Goal: Feedback & Contribution: Contribute content

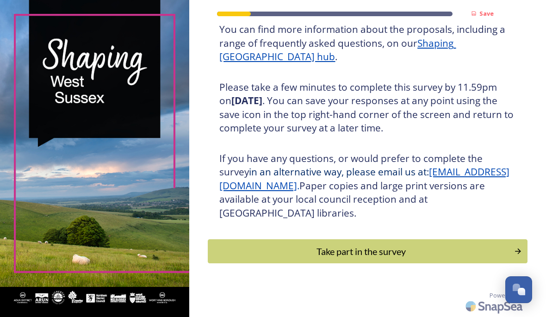
scroll to position [149, 0]
click at [357, 255] on div "Take part in the survey" at bounding box center [361, 251] width 296 height 14
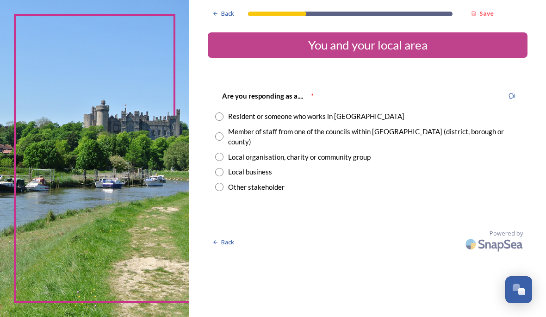
click at [223, 119] on input "radio" at bounding box center [219, 116] width 8 height 8
radio input "true"
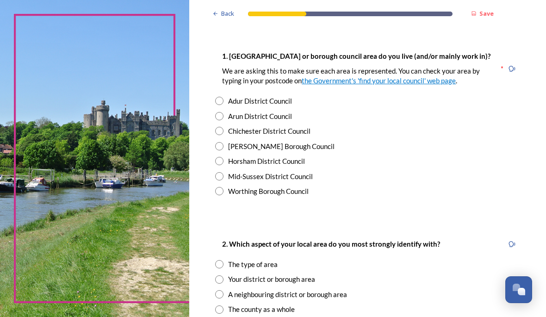
scroll to position [183, 0]
click at [223, 180] on input "radio" at bounding box center [219, 176] width 8 height 8
radio input "true"
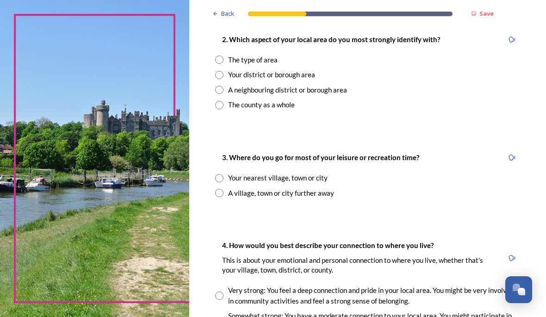
scroll to position [389, 0]
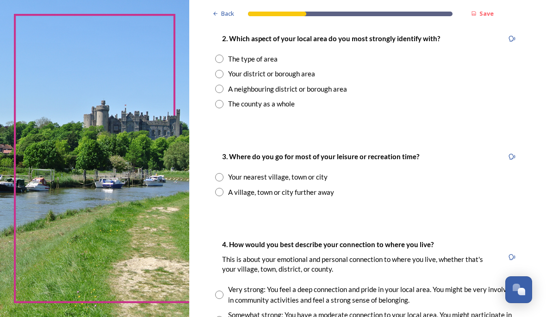
click at [223, 63] on input "radio" at bounding box center [219, 59] width 8 height 8
radio input "true"
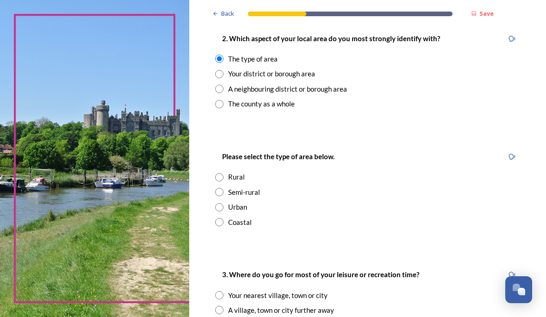
click at [223, 196] on input "radio" at bounding box center [219, 192] width 8 height 8
radio input "true"
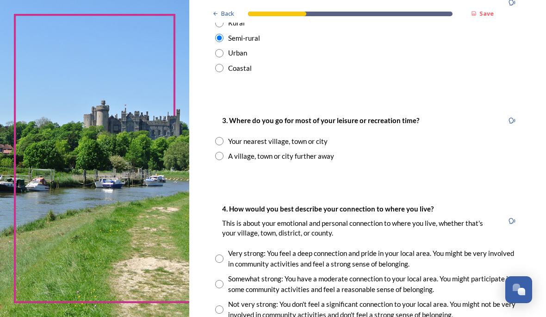
scroll to position [545, 0]
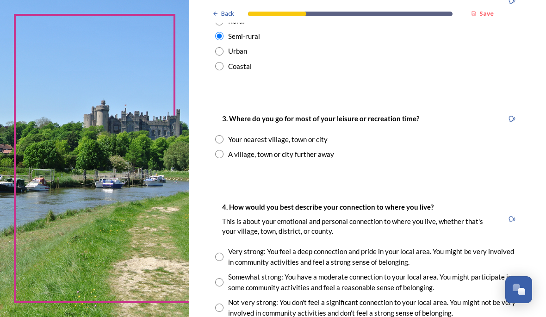
click at [223, 143] on input "radio" at bounding box center [219, 139] width 8 height 8
radio input "true"
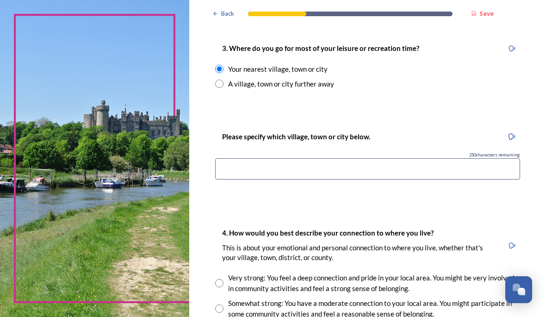
scroll to position [615, 0]
click at [257, 171] on input at bounding box center [367, 168] width 305 height 21
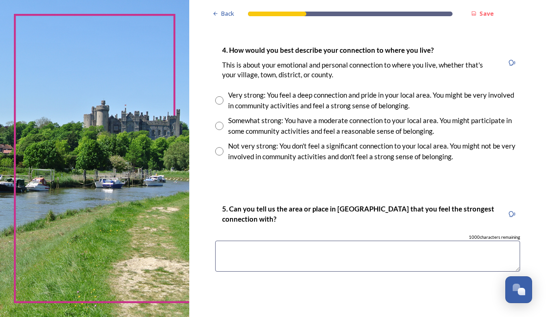
scroll to position [798, 0]
type input "Ardingly"
click at [223, 130] on input "radio" at bounding box center [219, 126] width 8 height 8
radio input "true"
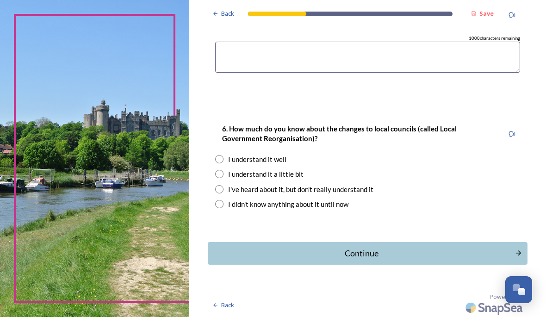
scroll to position [996, 0]
click at [223, 192] on input "radio" at bounding box center [219, 190] width 8 height 8
radio input "true"
click at [381, 253] on div "Continue" at bounding box center [361, 254] width 297 height 12
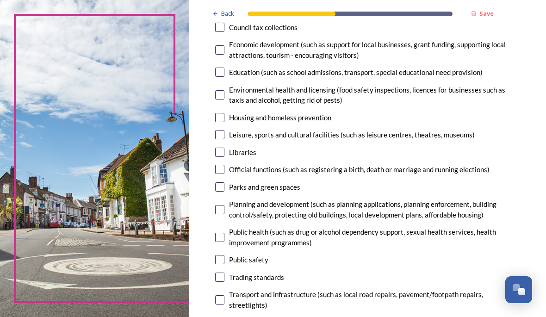
scroll to position [192, 0]
click at [224, 183] on input "checkbox" at bounding box center [219, 186] width 9 height 9
checkbox input "true"
click at [224, 214] on input "checkbox" at bounding box center [219, 209] width 9 height 9
checkbox input "true"
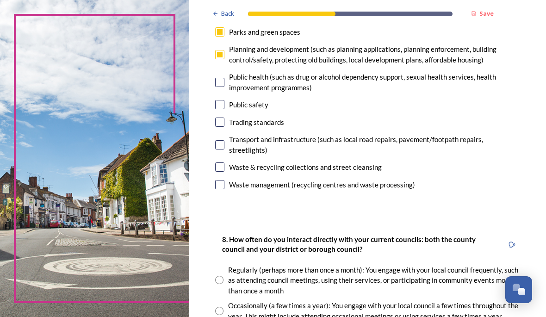
scroll to position [348, 0]
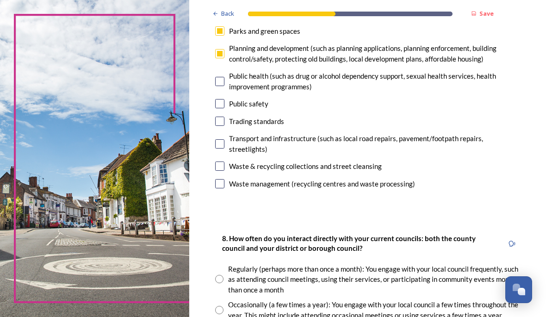
click at [224, 149] on input "checkbox" at bounding box center [219, 143] width 9 height 9
checkbox input "true"
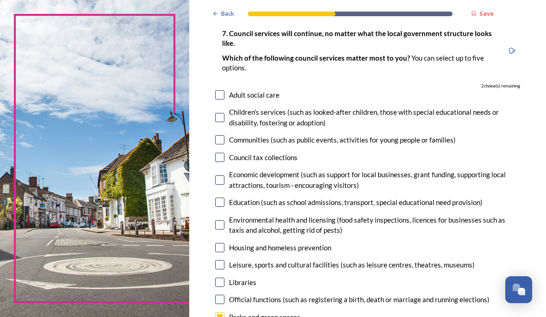
scroll to position [62, 0]
click at [224, 95] on input "checkbox" at bounding box center [219, 94] width 9 height 9
checkbox input "true"
click at [224, 203] on input "checkbox" at bounding box center [219, 202] width 9 height 9
checkbox input "true"
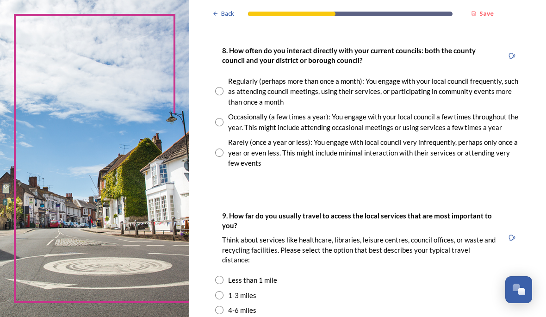
scroll to position [537, 0]
click at [223, 156] on input "radio" at bounding box center [219, 152] width 8 height 8
radio input "true"
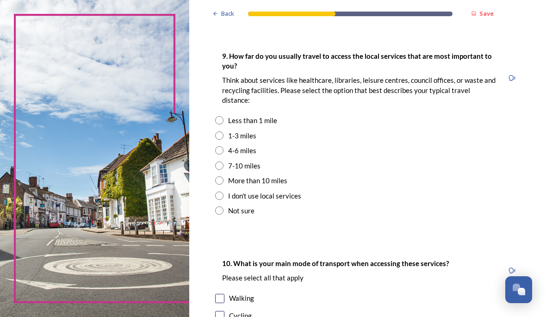
scroll to position [696, 0]
click at [223, 154] on input "radio" at bounding box center [219, 150] width 8 height 8
radio input "true"
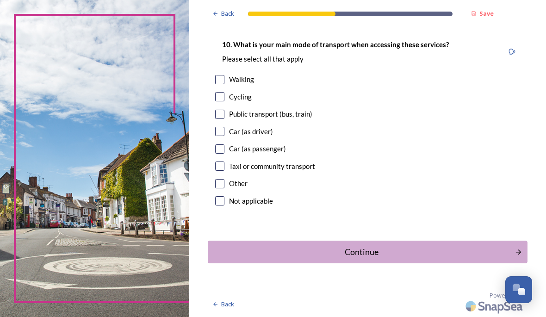
scroll to position [922, 0]
click at [224, 134] on input "checkbox" at bounding box center [219, 131] width 9 height 9
checkbox input "true"
click at [374, 256] on div "Continue" at bounding box center [361, 252] width 297 height 12
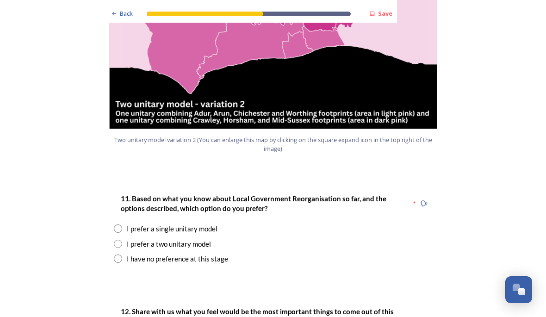
scroll to position [1102, 0]
click at [118, 240] on input "radio" at bounding box center [118, 244] width 8 height 8
radio input "true"
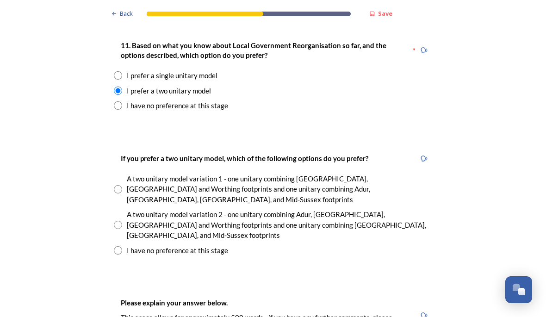
scroll to position [1255, 0]
click at [119, 220] on input "radio" at bounding box center [118, 224] width 8 height 8
radio input "true"
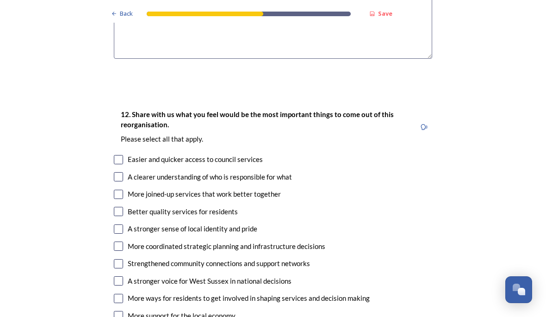
scroll to position [1643, 0]
click at [117, 311] on input "checkbox" at bounding box center [118, 315] width 9 height 9
checkbox input "true"
click at [118, 294] on input "checkbox" at bounding box center [118, 298] width 9 height 9
checkbox input "true"
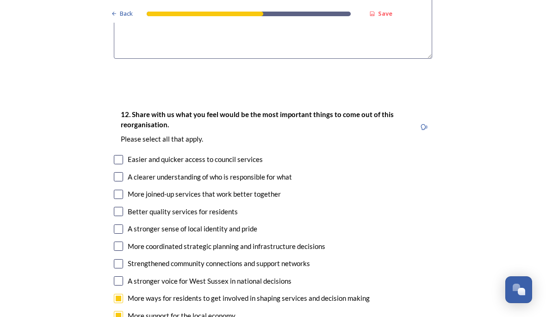
click at [119, 276] on input "checkbox" at bounding box center [118, 280] width 9 height 9
checkbox input "true"
click at [119, 259] on input "checkbox" at bounding box center [118, 263] width 9 height 9
checkbox input "true"
click at [118, 242] on input "checkbox" at bounding box center [118, 246] width 9 height 9
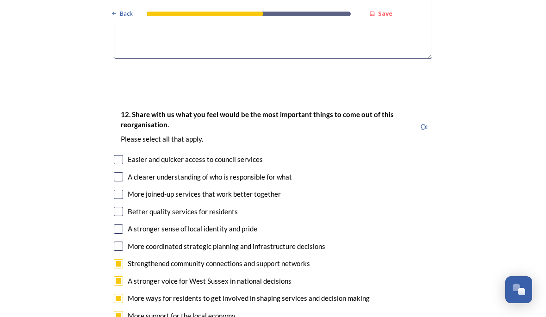
checkbox input "true"
click at [118, 224] on input "checkbox" at bounding box center [118, 228] width 9 height 9
checkbox input "true"
click at [119, 207] on input "checkbox" at bounding box center [118, 211] width 9 height 9
checkbox input "true"
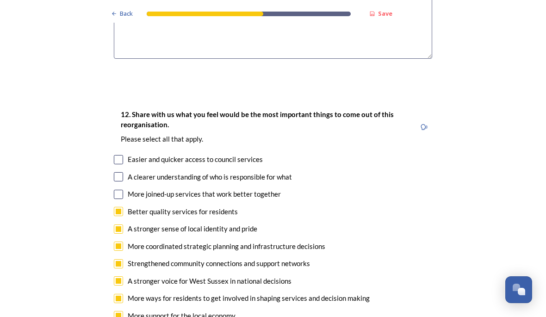
click at [117, 190] on input "checkbox" at bounding box center [118, 194] width 9 height 9
checkbox input "true"
click at [121, 172] on input "checkbox" at bounding box center [118, 176] width 9 height 9
checkbox input "true"
click at [120, 155] on input "checkbox" at bounding box center [118, 159] width 9 height 9
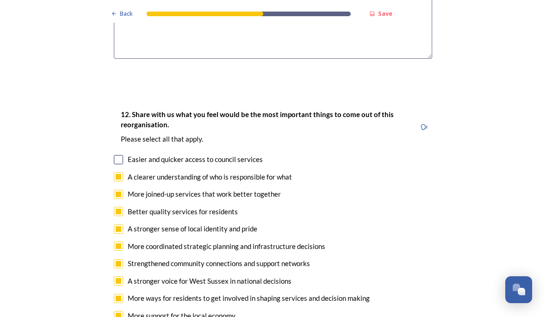
checkbox input "true"
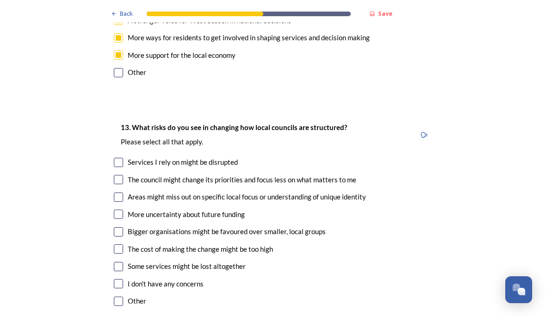
scroll to position [1903, 0]
click at [120, 175] on input "checkbox" at bounding box center [118, 179] width 9 height 9
checkbox input "true"
click at [118, 192] on input "checkbox" at bounding box center [118, 196] width 9 height 9
checkbox input "true"
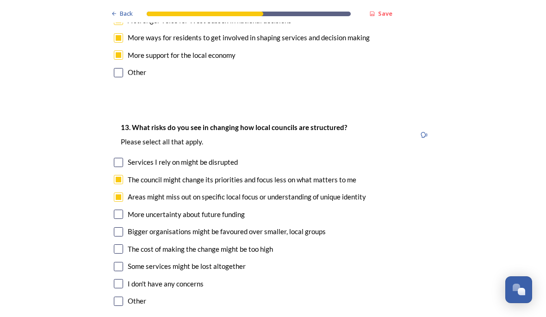
click at [119, 227] on input "checkbox" at bounding box center [118, 231] width 9 height 9
checkbox input "true"
click at [117, 262] on input "checkbox" at bounding box center [118, 266] width 9 height 9
checkbox input "true"
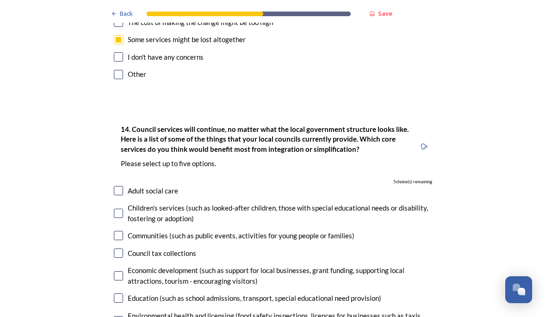
scroll to position [2130, 0]
click at [116, 186] on input "checkbox" at bounding box center [118, 190] width 9 height 9
checkbox input "true"
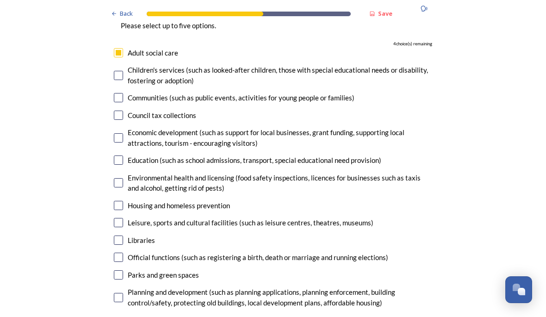
scroll to position [2268, 0]
click at [119, 155] on input "checkbox" at bounding box center [118, 159] width 9 height 9
checkbox input "true"
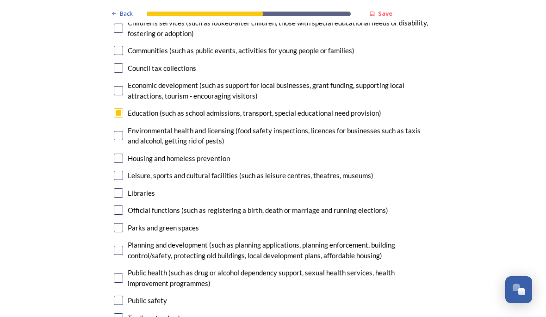
scroll to position [2315, 0]
click at [122, 273] on input "checkbox" at bounding box center [118, 277] width 9 height 9
checkbox input "true"
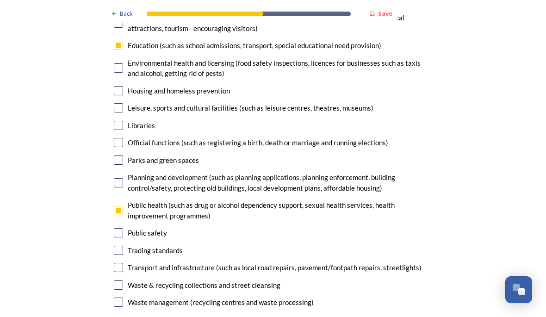
scroll to position [2383, 0]
click at [118, 263] on input "checkbox" at bounding box center [118, 267] width 9 height 9
checkbox input "true"
click at [116, 280] on input "checkbox" at bounding box center [118, 284] width 9 height 9
checkbox input "true"
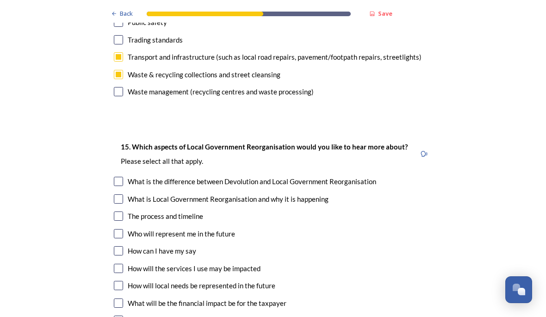
scroll to position [2592, 0]
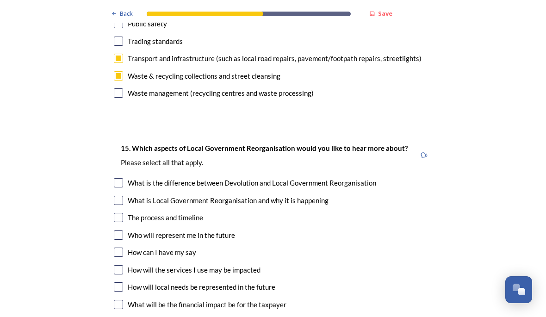
click at [114, 317] on input "checkbox" at bounding box center [118, 321] width 9 height 9
checkbox input "true"
click at [119, 300] on input "checkbox" at bounding box center [118, 304] width 9 height 9
checkbox input "true"
click at [118, 282] on input "checkbox" at bounding box center [118, 286] width 9 height 9
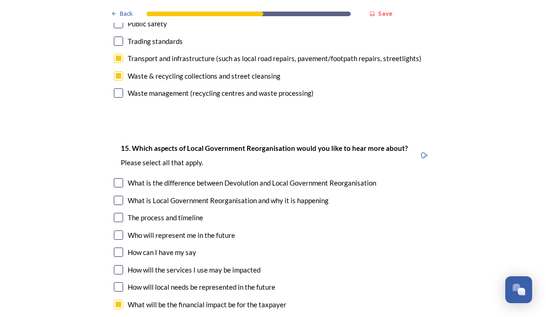
checkbox input "true"
click at [116, 230] on input "checkbox" at bounding box center [118, 234] width 9 height 9
checkbox input "true"
click at [117, 213] on input "checkbox" at bounding box center [118, 217] width 9 height 9
checkbox input "true"
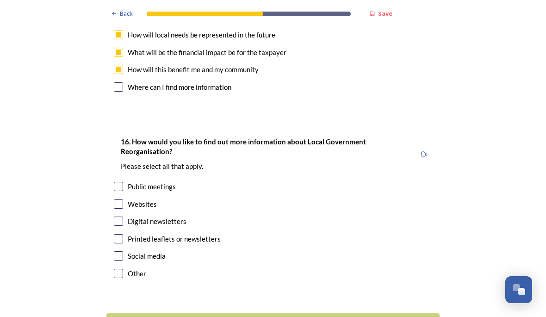
scroll to position [2843, 0]
click at [118, 200] on input "checkbox" at bounding box center [118, 204] width 9 height 9
checkbox input "true"
click at [114, 217] on input "checkbox" at bounding box center [118, 221] width 9 height 9
checkbox input "true"
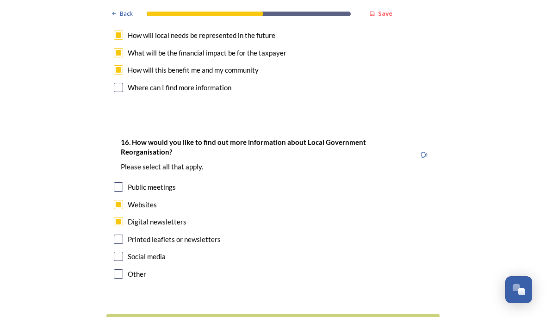
click at [119, 235] on input "checkbox" at bounding box center [118, 239] width 9 height 9
checkbox input "true"
click at [117, 252] on input "checkbox" at bounding box center [118, 256] width 9 height 9
checkbox input "true"
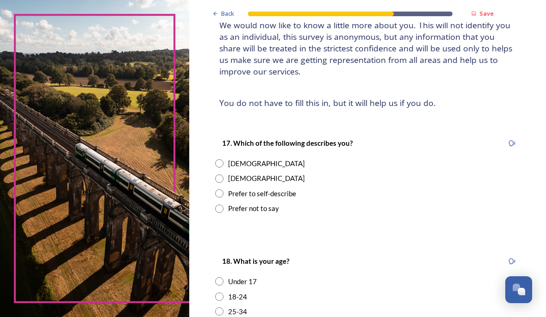
scroll to position [74, 0]
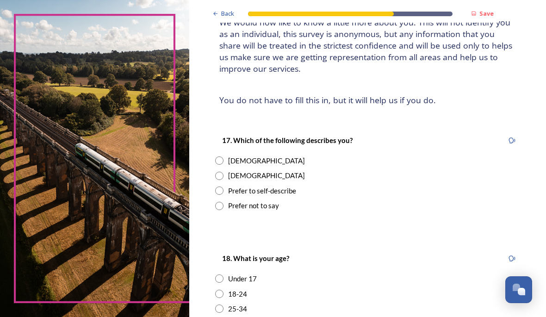
click at [223, 159] on input "radio" at bounding box center [219, 160] width 8 height 8
radio input "true"
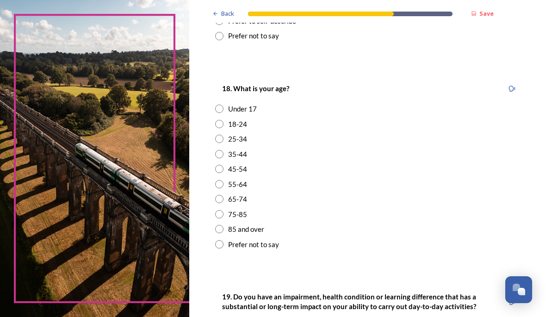
scroll to position [244, 0]
click at [223, 195] on input "radio" at bounding box center [219, 199] width 8 height 8
radio input "true"
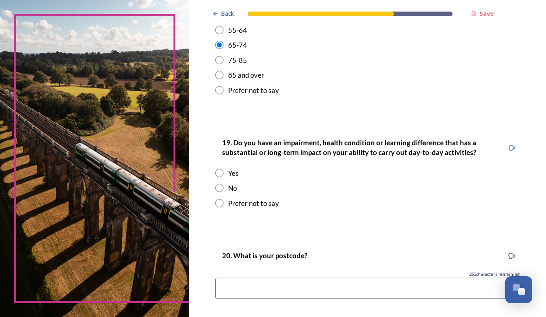
scroll to position [399, 0]
click at [223, 192] on input "radio" at bounding box center [219, 187] width 8 height 8
radio input "true"
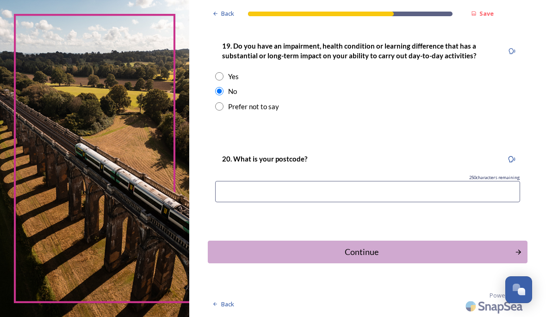
scroll to position [496, 0]
click at [381, 255] on div "Continue" at bounding box center [361, 252] width 297 height 12
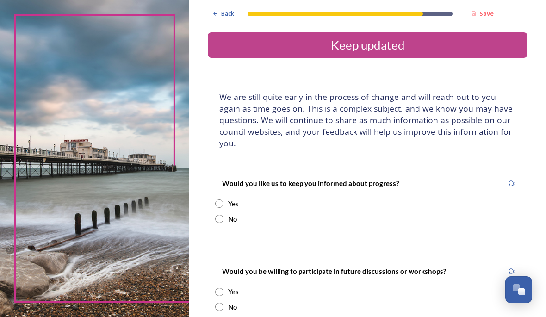
click at [243, 223] on div "Would you like us to keep you informed about progress? Yes No" at bounding box center [368, 200] width 320 height 65
click at [223, 217] on input "radio" at bounding box center [219, 219] width 8 height 8
radio input "true"
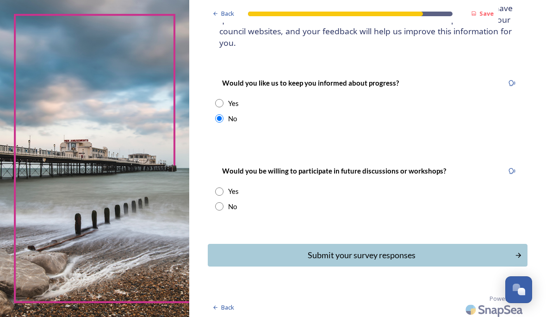
scroll to position [100, 0]
click at [244, 193] on div "Yes" at bounding box center [367, 191] width 305 height 11
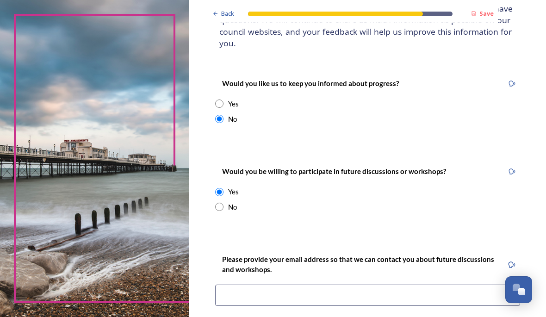
click at [247, 208] on div "No" at bounding box center [367, 207] width 305 height 11
radio input "false"
radio input "true"
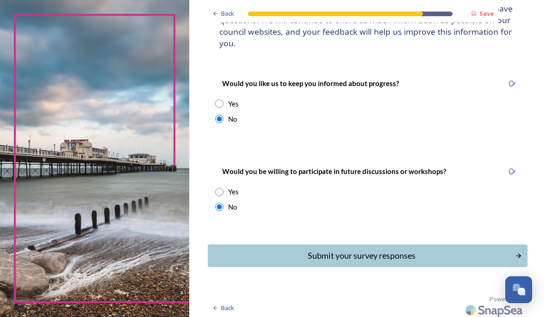
click at [383, 253] on div "Submit your survey responses" at bounding box center [361, 255] width 297 height 12
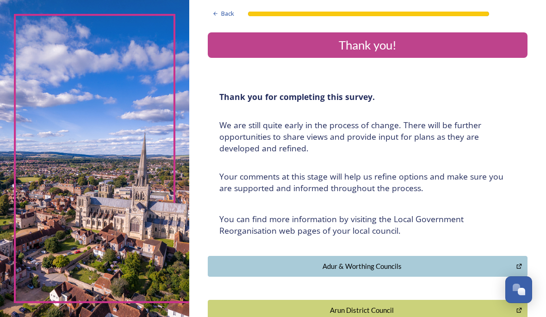
scroll to position [0, 0]
